Goal: Transaction & Acquisition: Purchase product/service

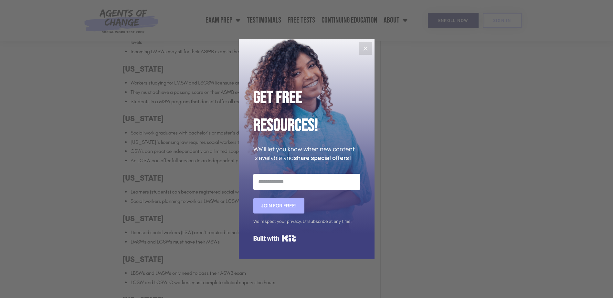
scroll to position [1098, 0]
click at [360, 49] on button "Close" at bounding box center [365, 48] width 13 height 13
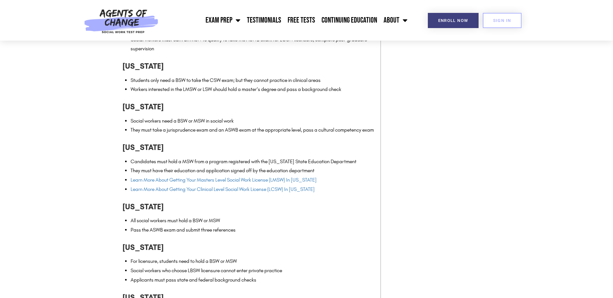
scroll to position [1679, 0]
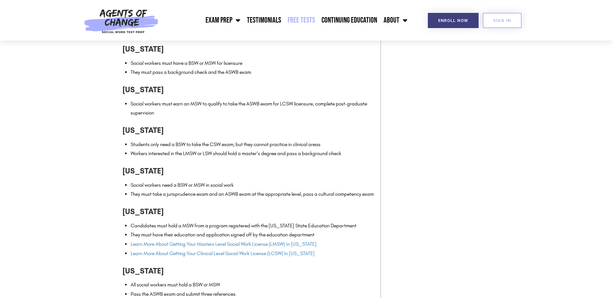
click at [305, 19] on link "Free Tests" at bounding box center [301, 20] width 34 height 16
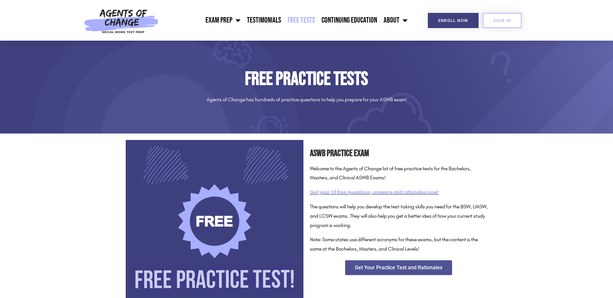
click at [361, 195] on link "Get your 10 free questions, answers and rationales now!" at bounding box center [374, 192] width 129 height 6
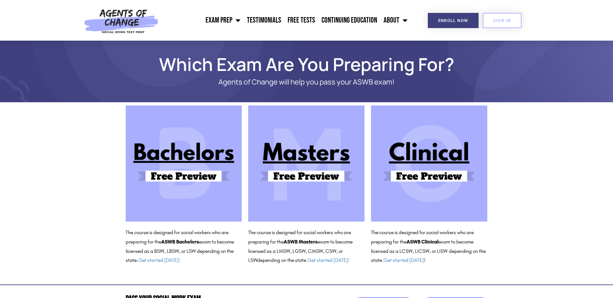
click at [294, 165] on img at bounding box center [306, 164] width 116 height 116
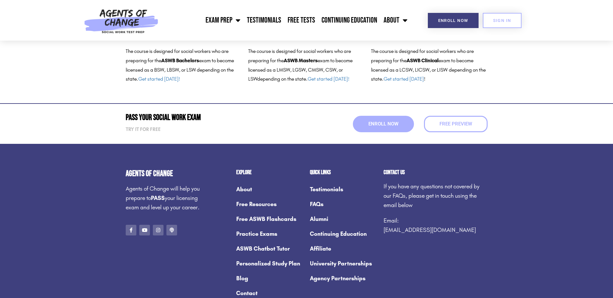
scroll to position [194, 0]
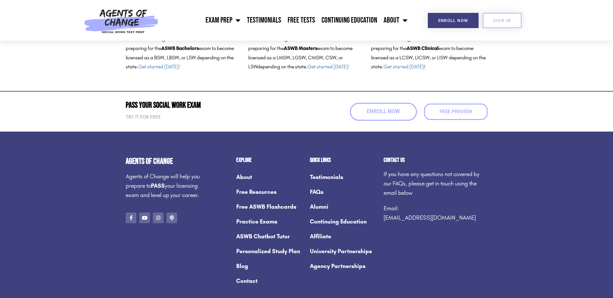
click at [369, 110] on span "Enroll Now" at bounding box center [383, 111] width 33 height 5
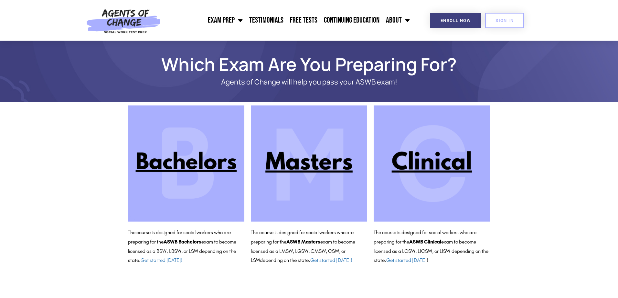
click at [299, 161] on img at bounding box center [309, 164] width 116 height 116
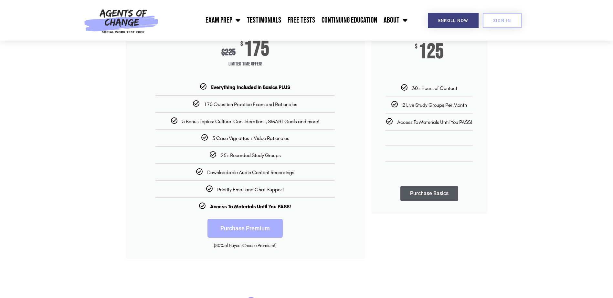
scroll to position [129, 0]
